Goal: Find specific page/section: Find specific page/section

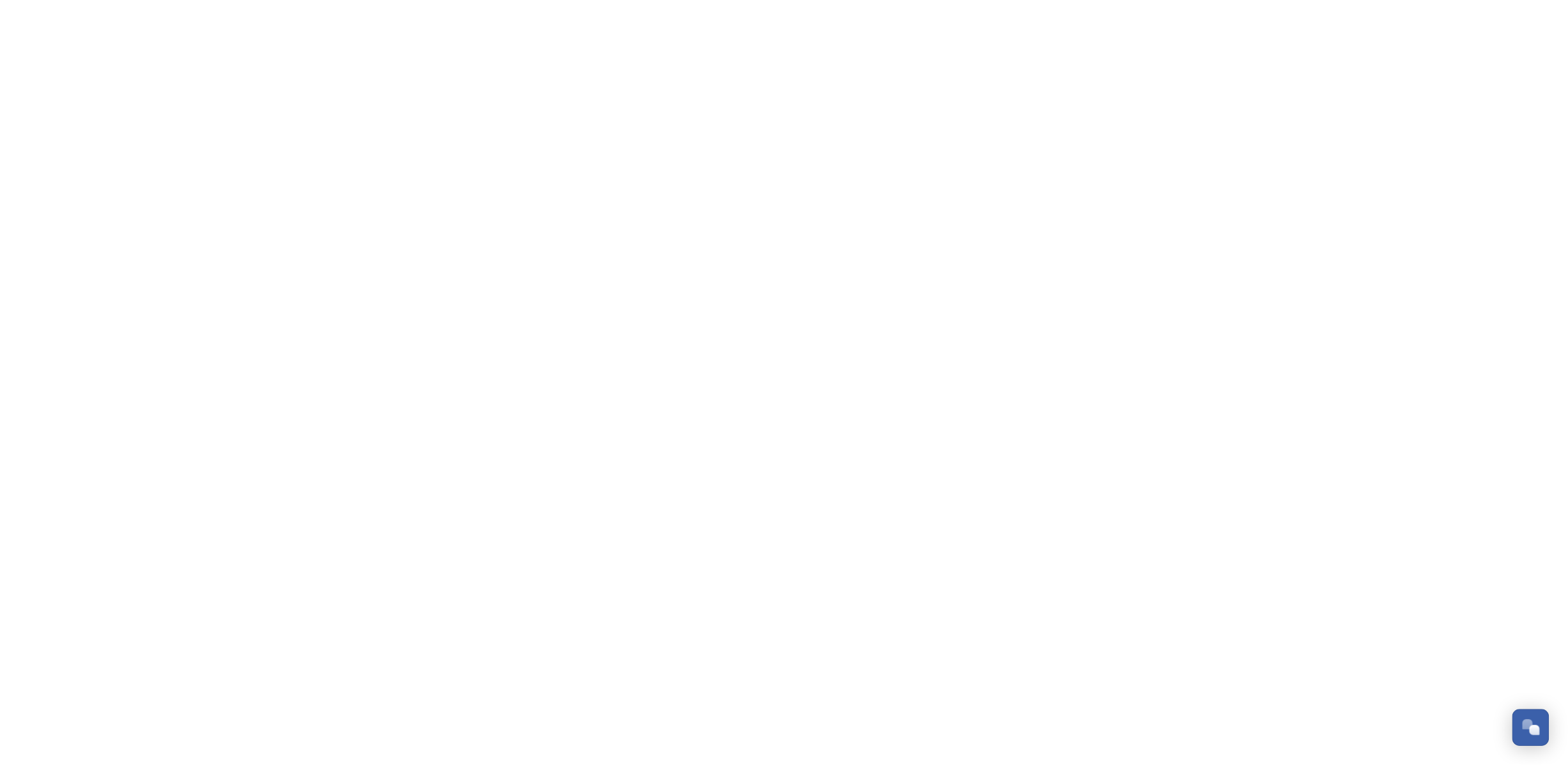
scroll to position [1490, 0]
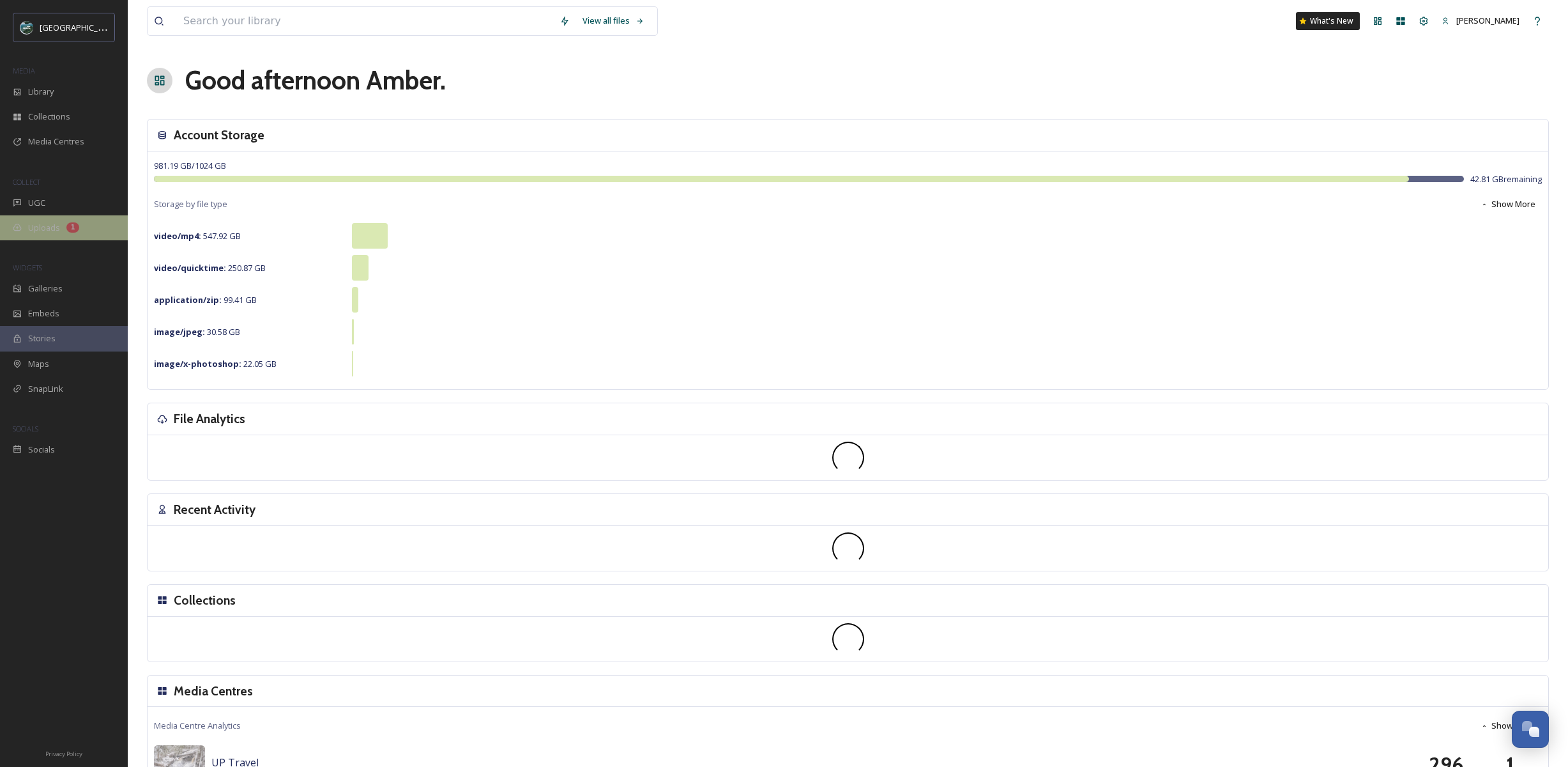
click at [59, 231] on div "Uploads 1" at bounding box center [64, 228] width 128 height 25
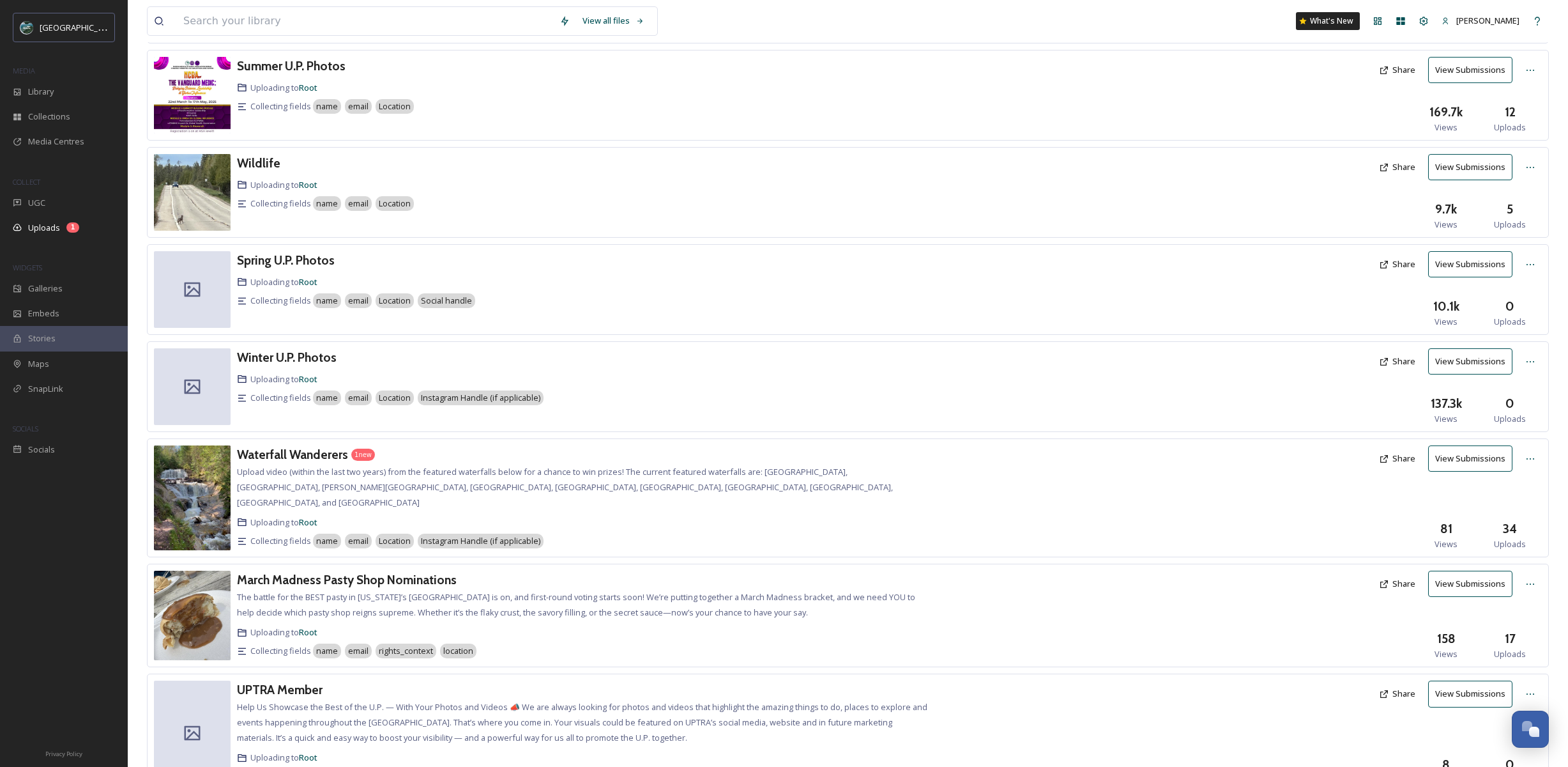
scroll to position [507, 0]
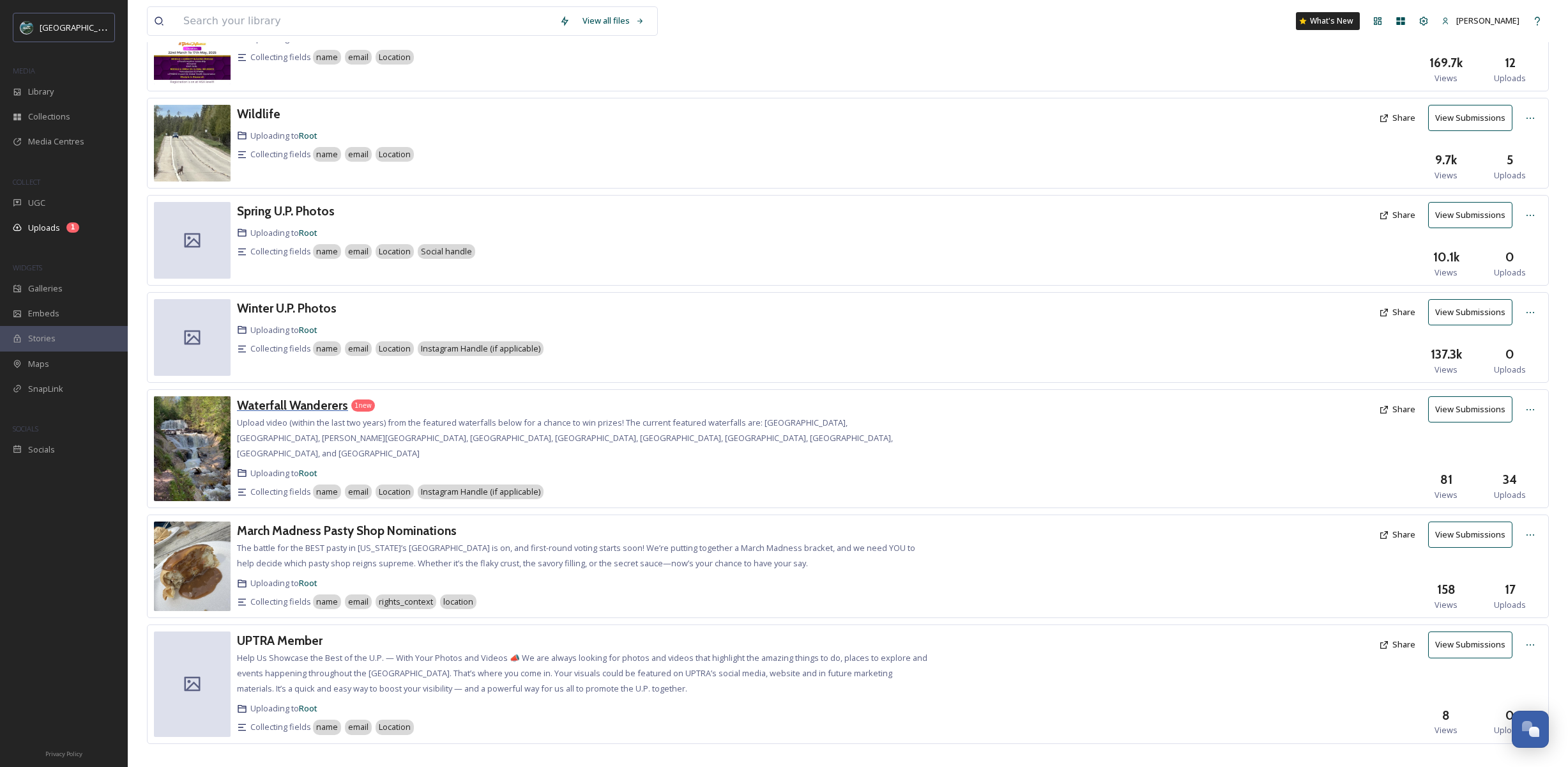
click at [330, 404] on h3 "Waterfall Wanderers" at bounding box center [292, 405] width 111 height 16
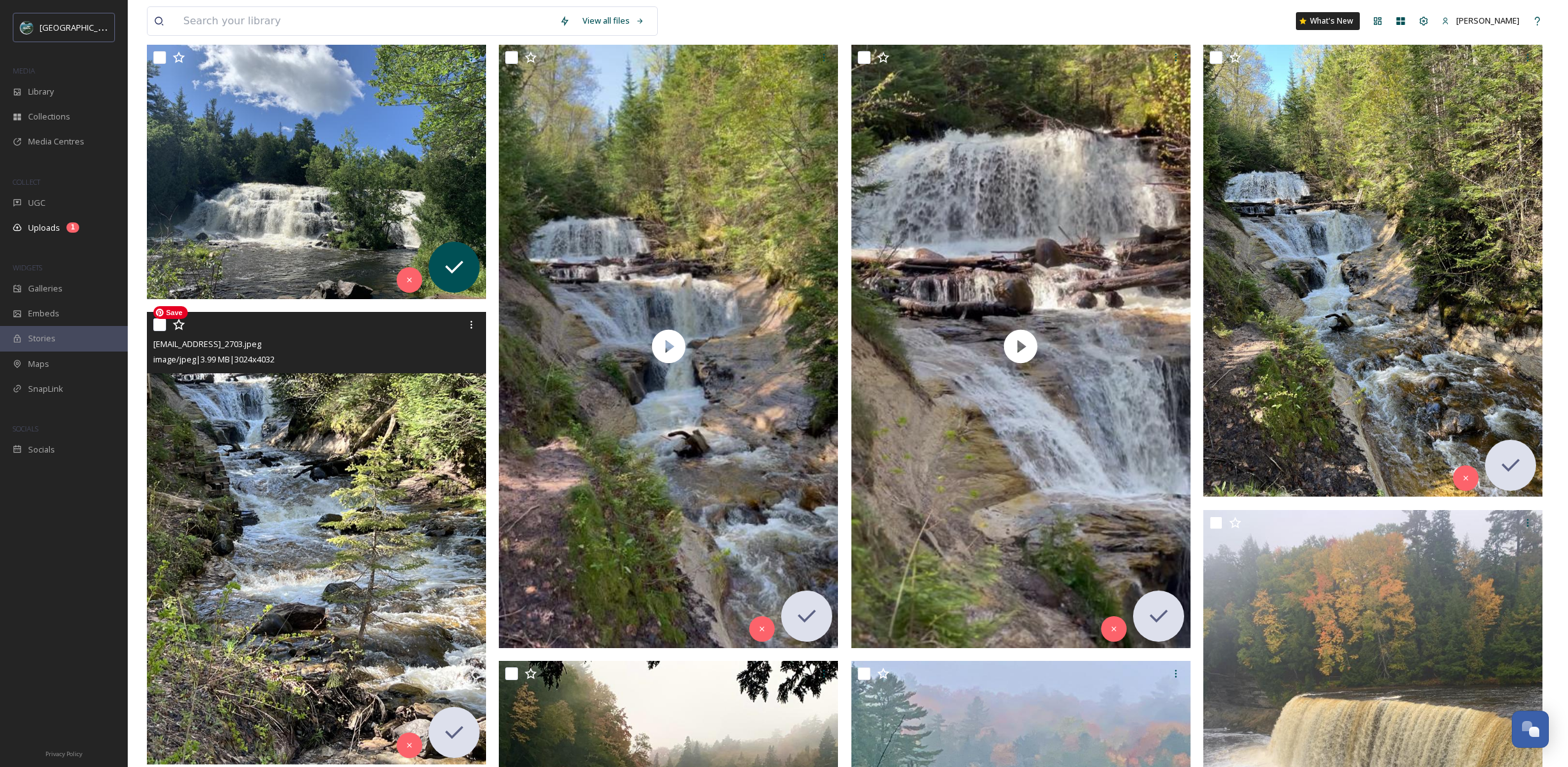
scroll to position [112, 0]
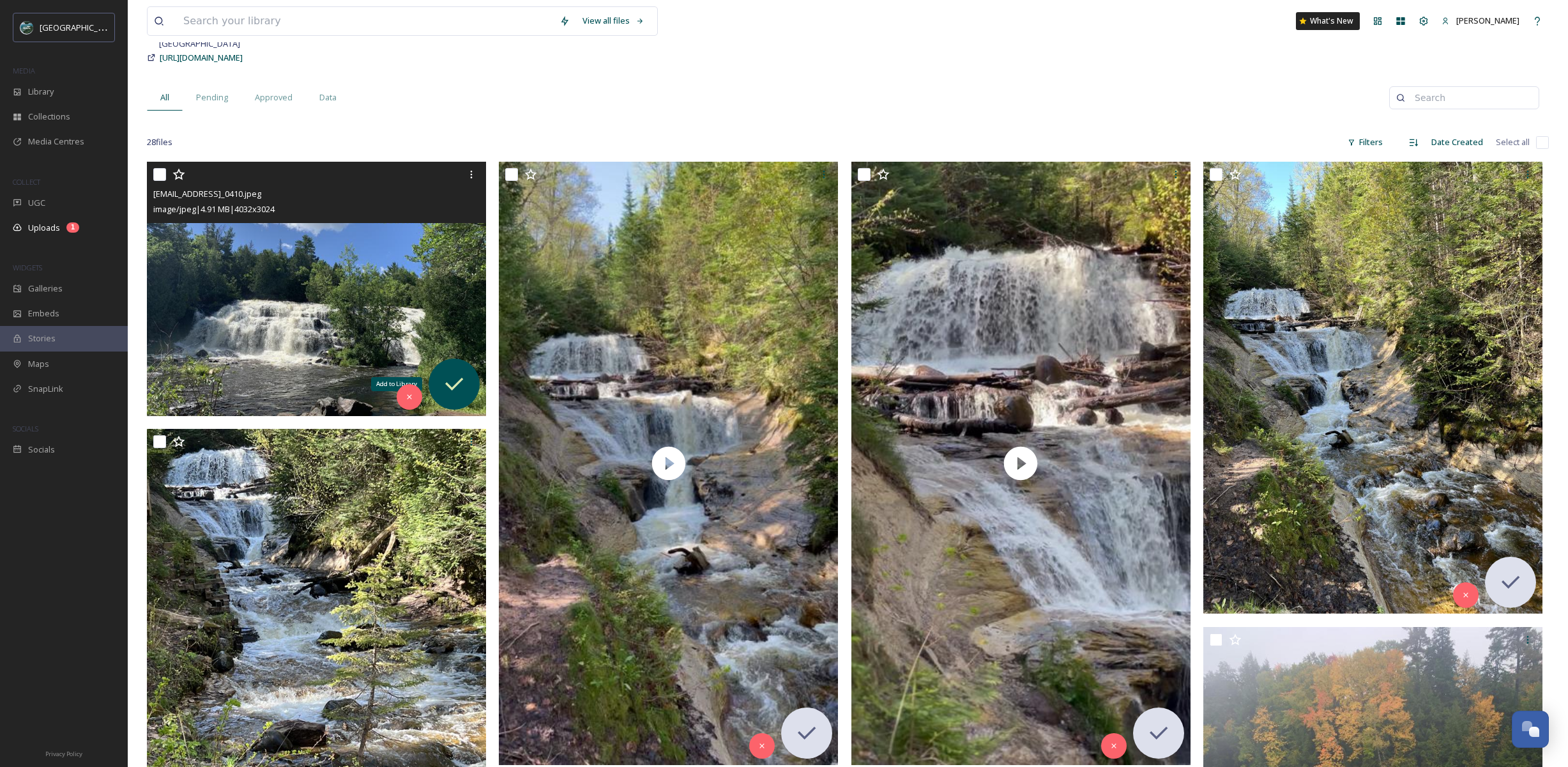
click at [464, 375] on icon at bounding box center [454, 384] width 25 height 25
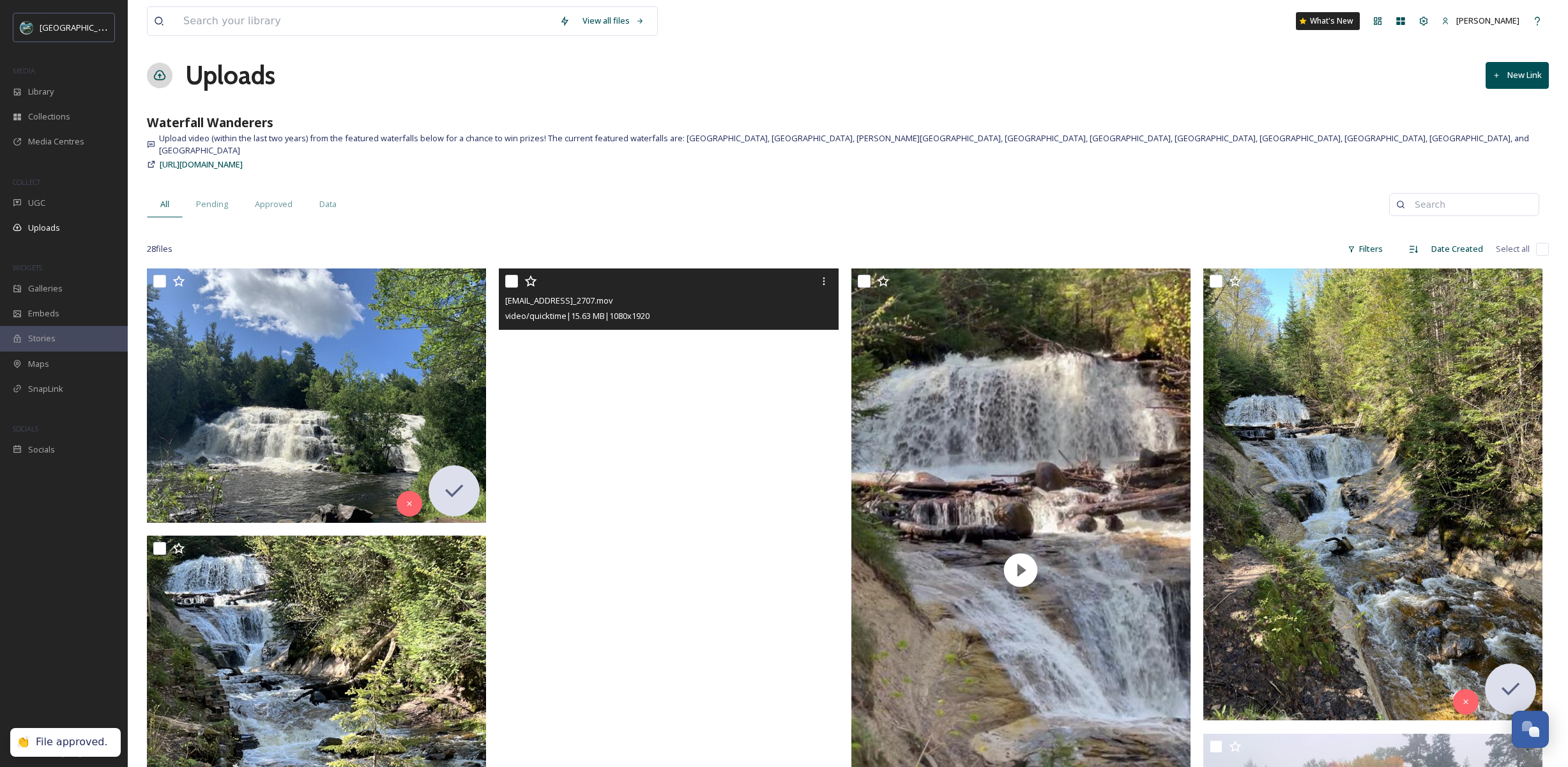
scroll to position [0, 0]
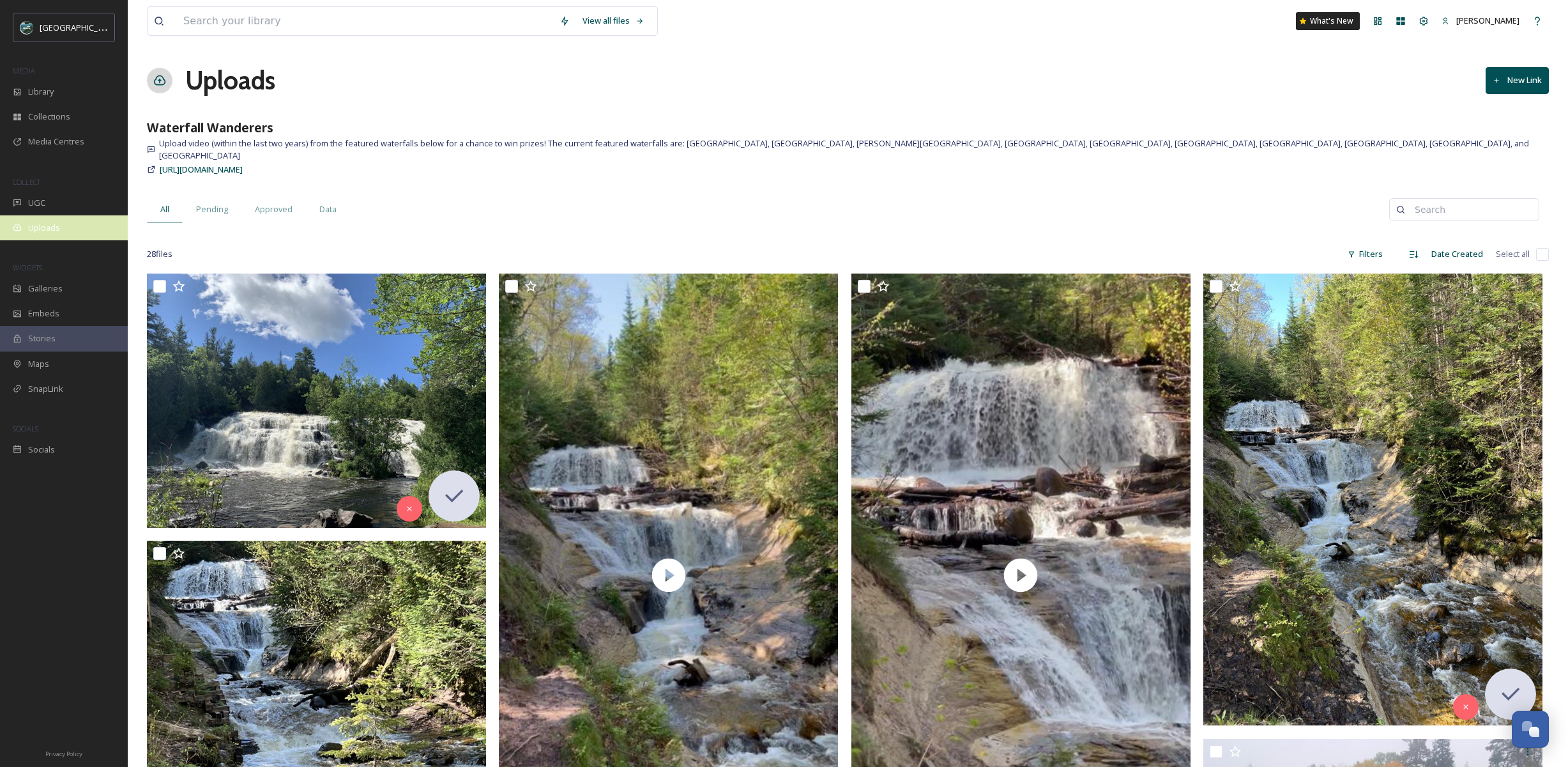
click at [62, 227] on div "Uploads" at bounding box center [64, 228] width 128 height 25
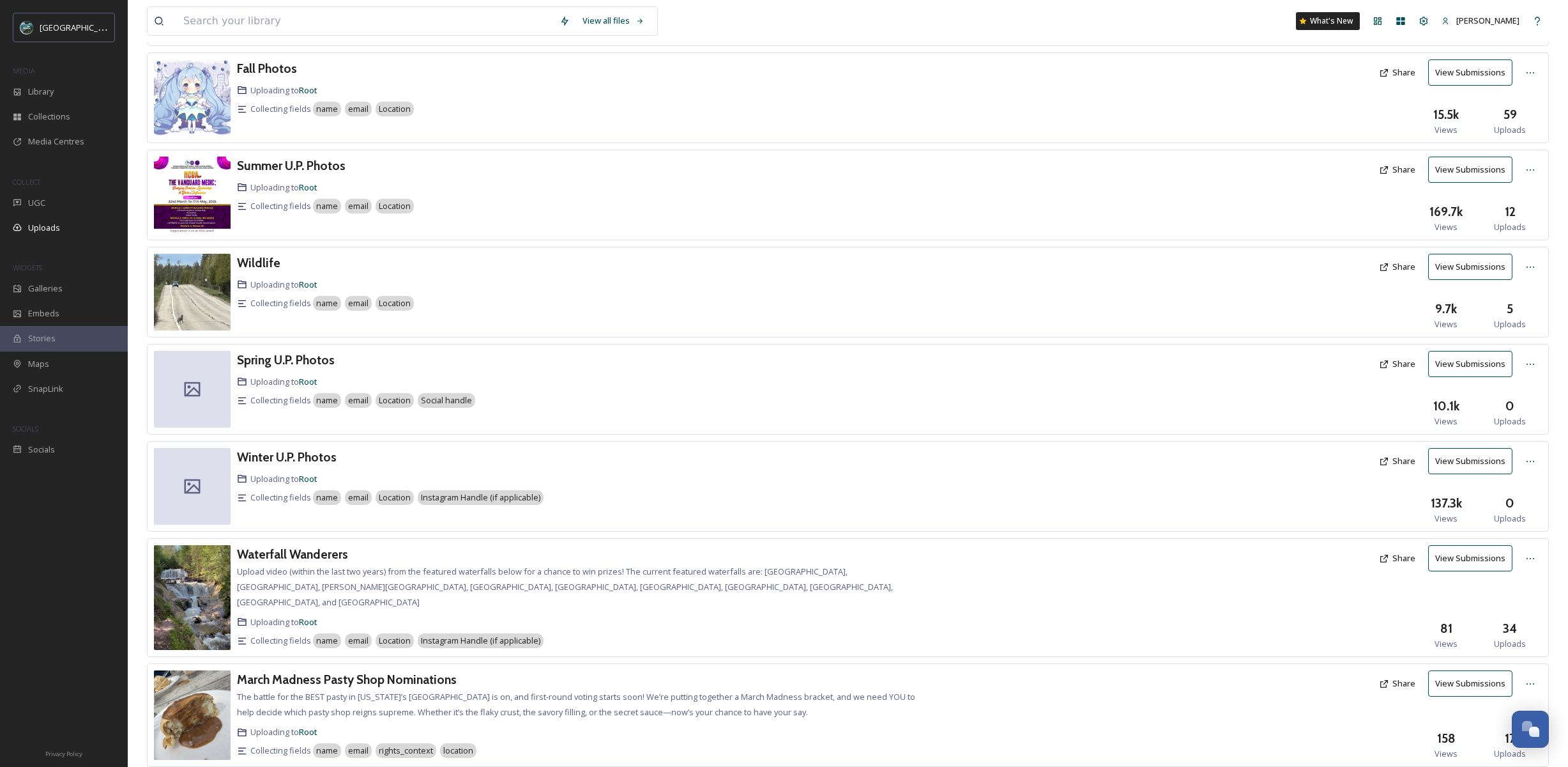
scroll to position [507, 0]
